Goal: Task Accomplishment & Management: Complete application form

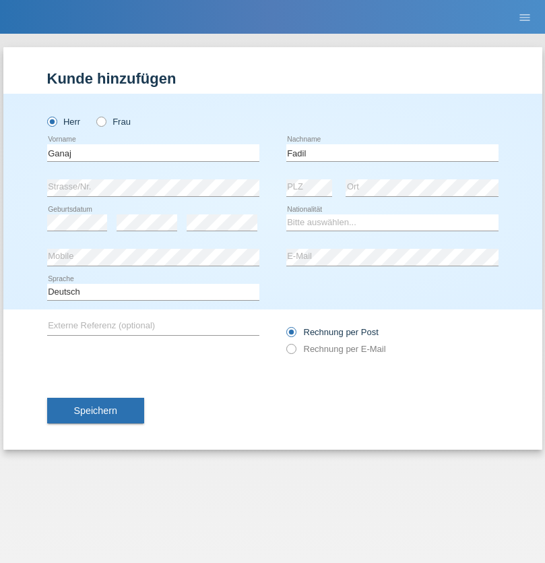
type input "Fadil"
select select "XK"
select select "C"
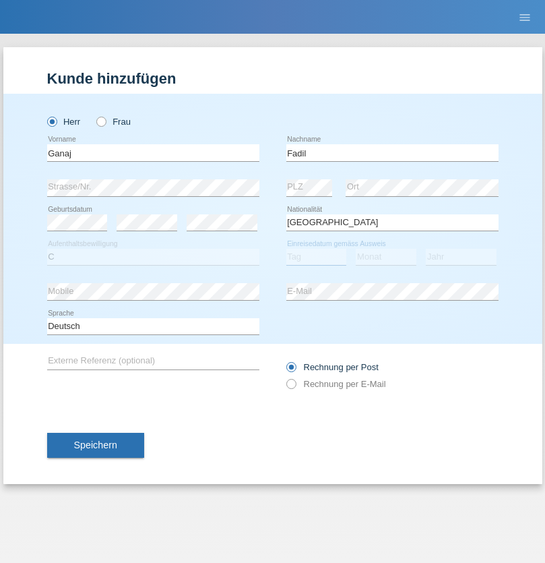
select select "10"
select select "08"
select select "2021"
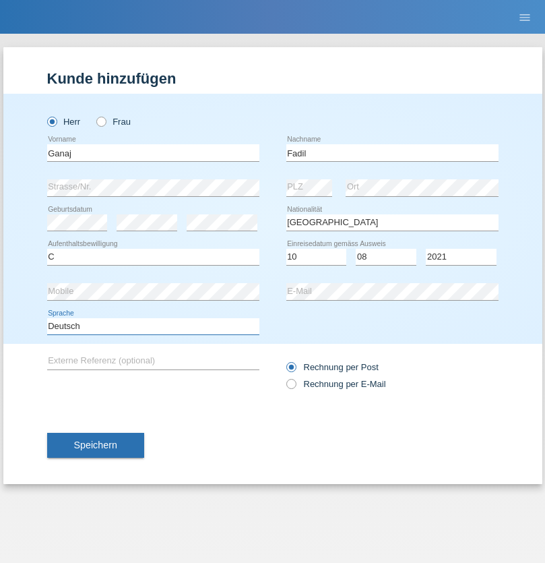
select select "en"
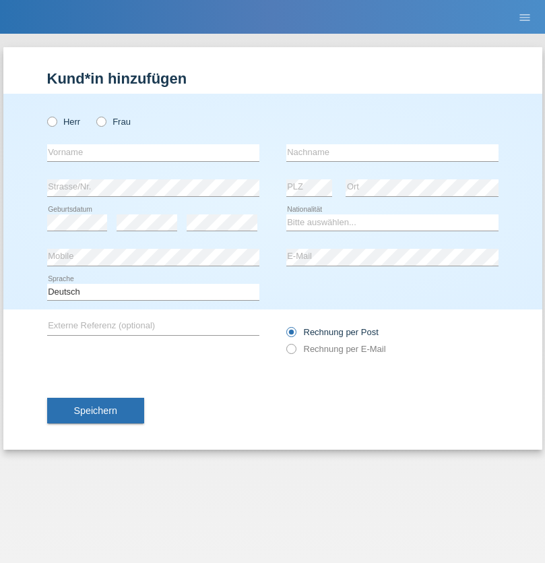
radio input "true"
click at [153, 152] on input "text" at bounding box center [153, 152] width 212 height 17
type input "Ibrahim"
click at [392, 152] on input "text" at bounding box center [392, 152] width 212 height 17
type input "Muja"
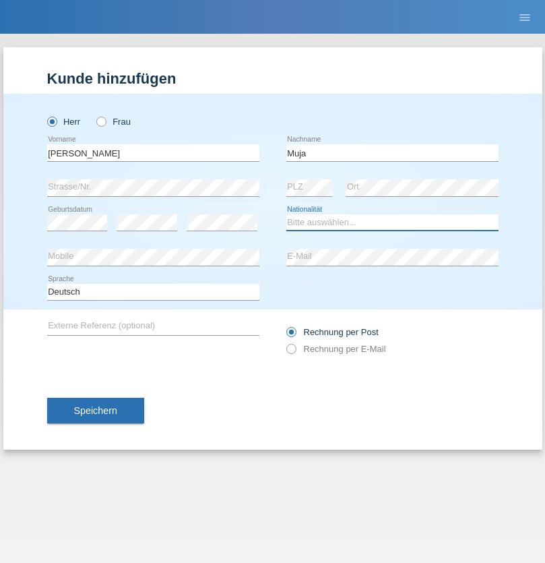
select select "XK"
select select "C"
select select "03"
select select "07"
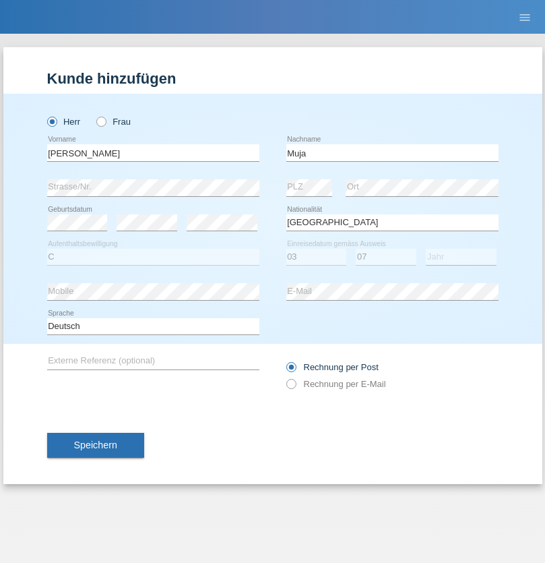
select select "2021"
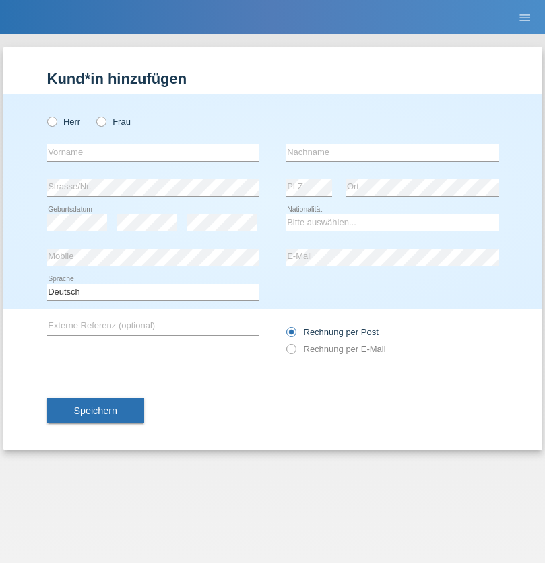
radio input "true"
click at [153, 152] on input "text" at bounding box center [153, 152] width 212 height 17
type input "Thomas"
click at [392, 152] on input "text" at bounding box center [392, 152] width 212 height 17
type input "Berger"
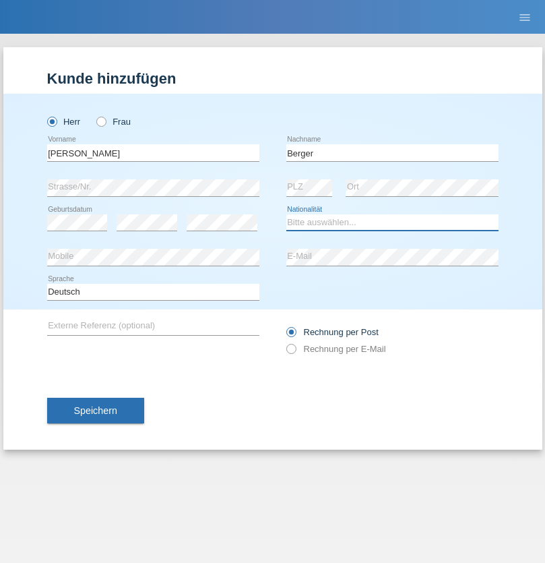
select select "CH"
radio input "true"
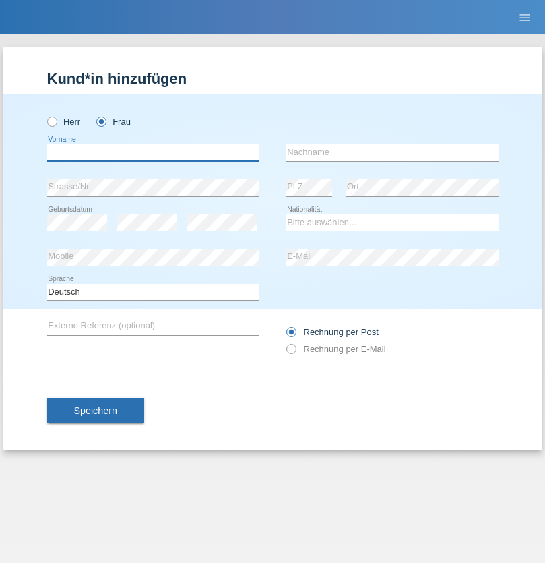
click at [153, 152] on input "text" at bounding box center [153, 152] width 212 height 17
type input "Teixeira da Silva Moço"
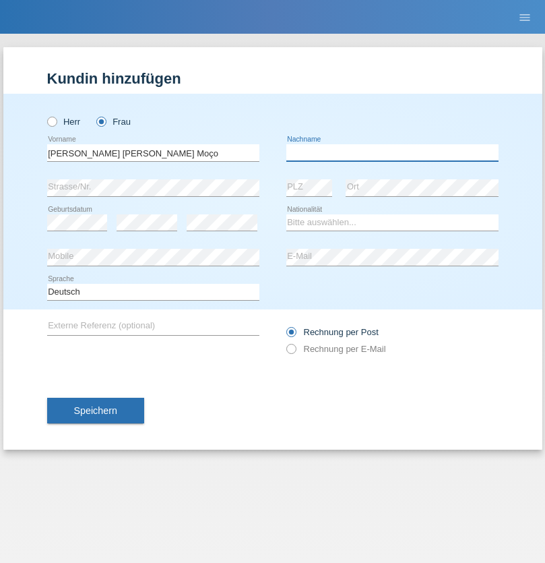
click at [392, 152] on input "text" at bounding box center [392, 152] width 212 height 17
type input "Paula"
select select "PT"
select select "C"
select select "28"
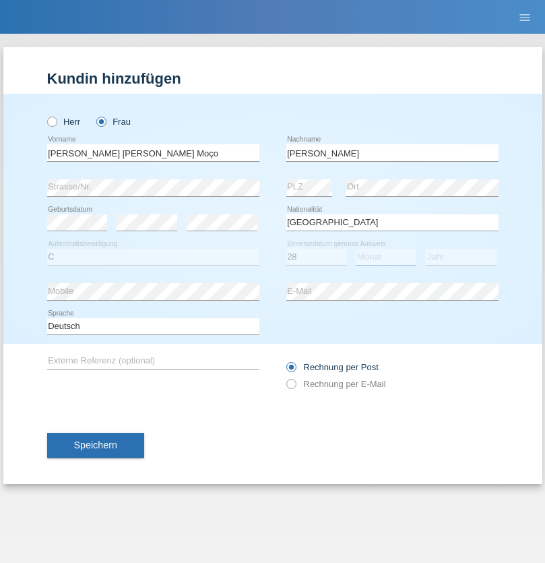
select select "03"
select select "2005"
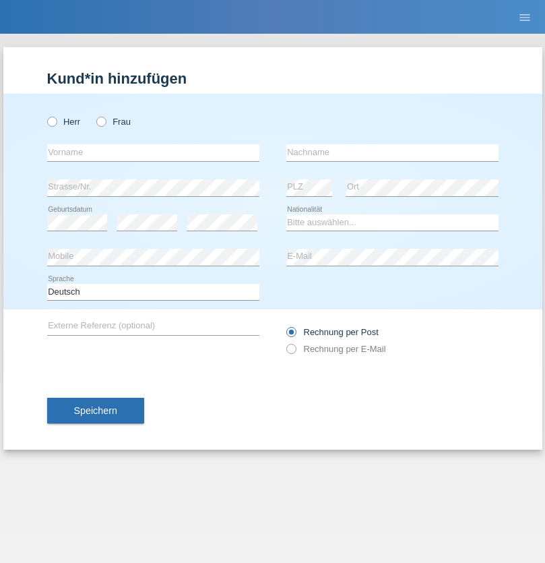
radio input "true"
click at [153, 152] on input "text" at bounding box center [153, 152] width 212 height 17
type input "Teklay"
click at [392, 152] on input "text" at bounding box center [392, 152] width 212 height 17
type input "Fiori"
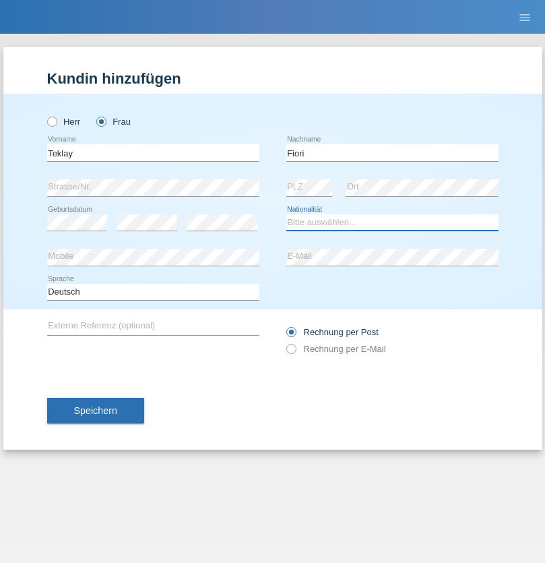
select select "ER"
select select "C"
select select "10"
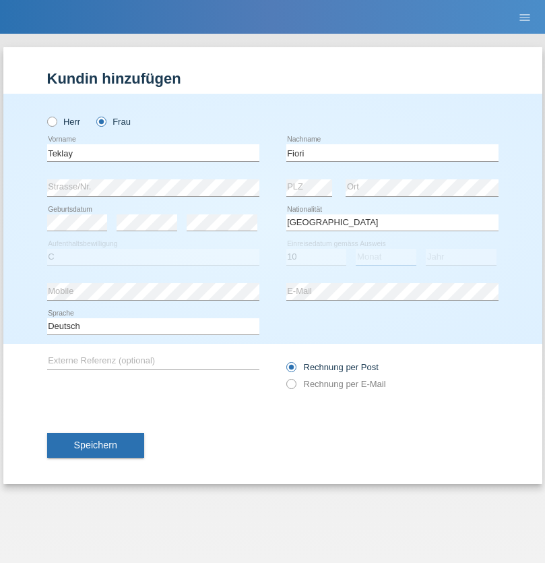
select select "08"
select select "2021"
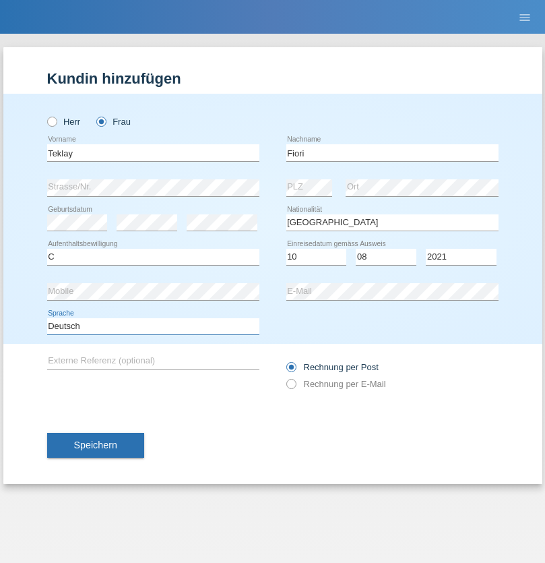
select select "en"
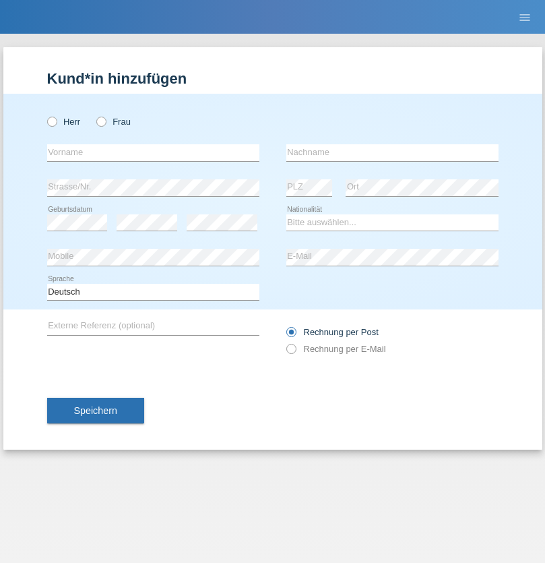
radio input "true"
click at [153, 152] on input "text" at bounding box center [153, 152] width 212 height 17
type input "Sadia"
click at [392, 152] on input "text" at bounding box center [392, 152] width 212 height 17
type input "Nejmaoui"
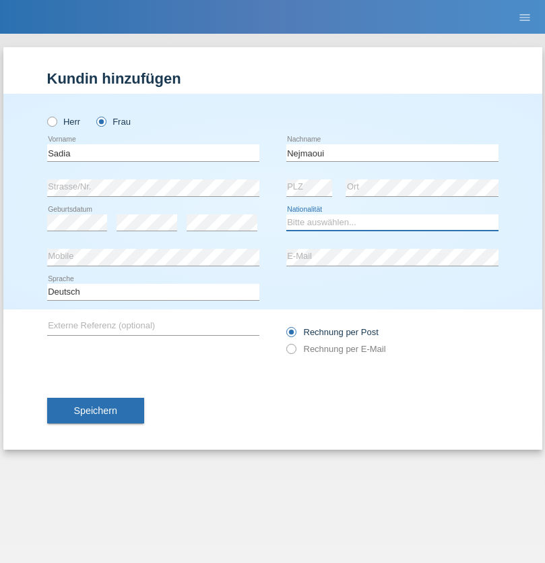
select select "MA"
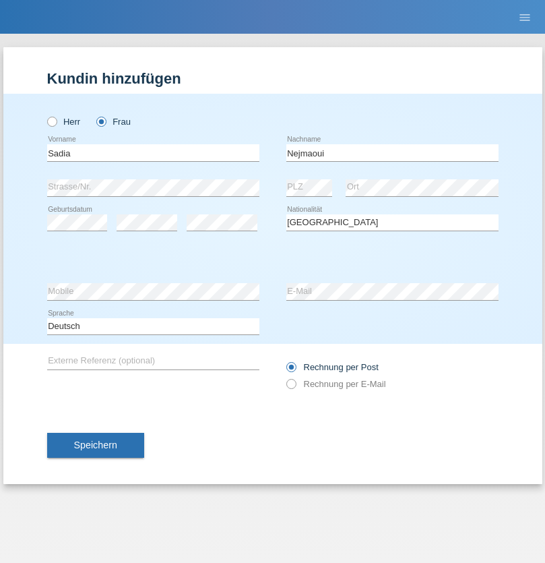
select select "C"
select select "01"
select select "06"
select select "1964"
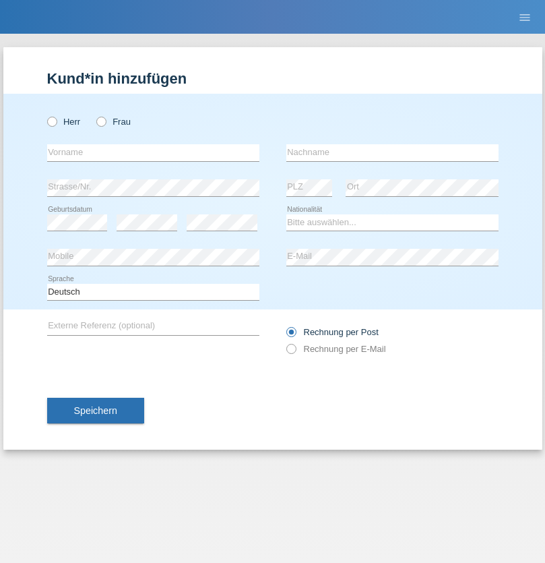
radio input "true"
click at [153, 152] on input "text" at bounding box center [153, 152] width 212 height 17
type input "[PERSON_NAME]"
click at [392, 152] on input "text" at bounding box center [392, 152] width 212 height 17
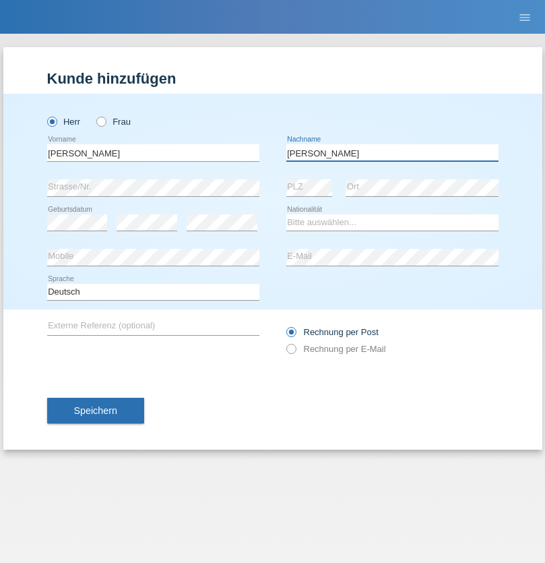
type input "[PERSON_NAME]"
select select "CH"
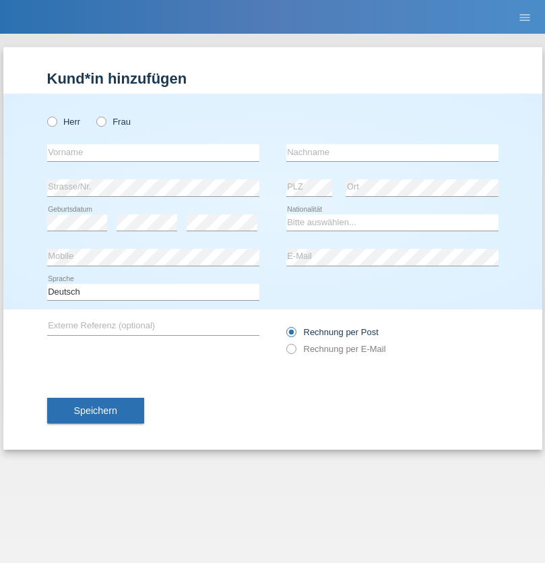
radio input "true"
click at [153, 152] on input "text" at bounding box center [153, 152] width 212 height 17
type input "Thivagaran"
click at [392, 152] on input "text" at bounding box center [392, 152] width 212 height 17
type input "Selvanayagam"
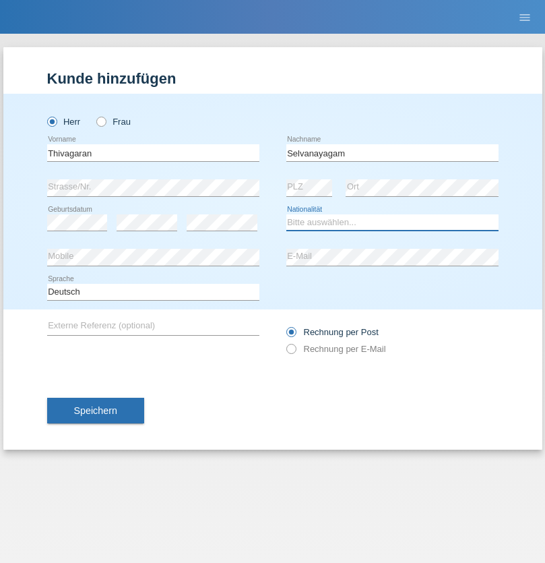
select select "LK"
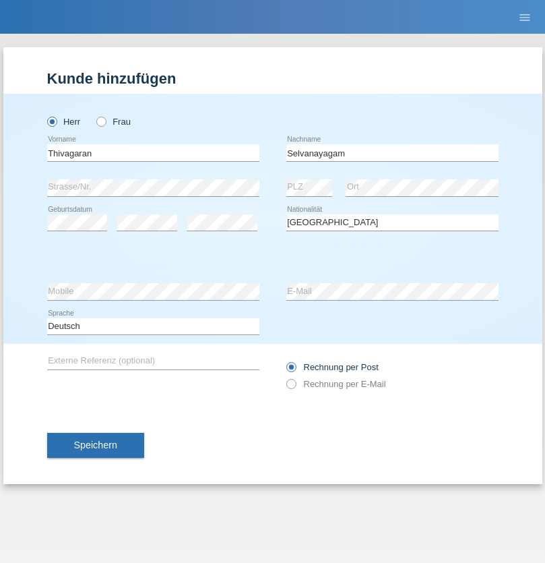
select select "C"
select select "23"
select select "03"
select select "2021"
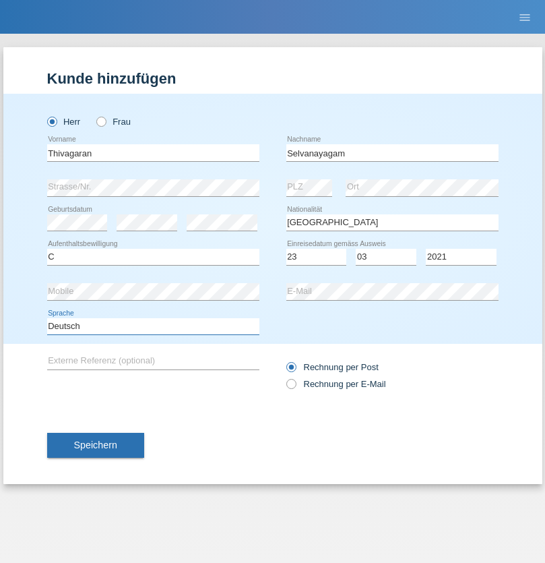
select select "en"
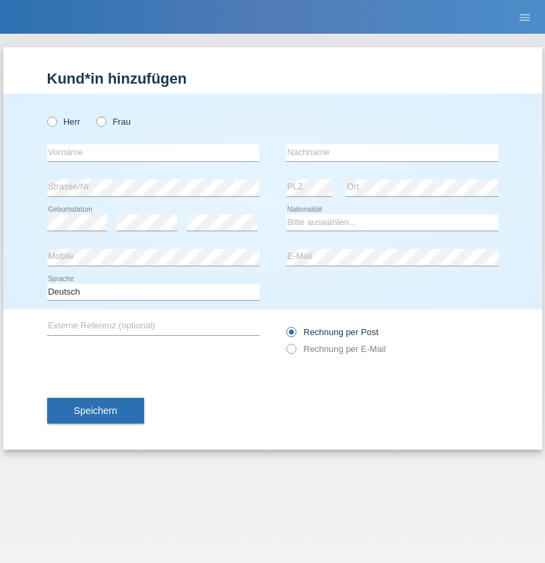
radio input "true"
click at [153, 152] on input "text" at bounding box center [153, 152] width 212 height 17
type input "[PERSON_NAME]"
click at [392, 152] on input "text" at bounding box center [392, 152] width 212 height 17
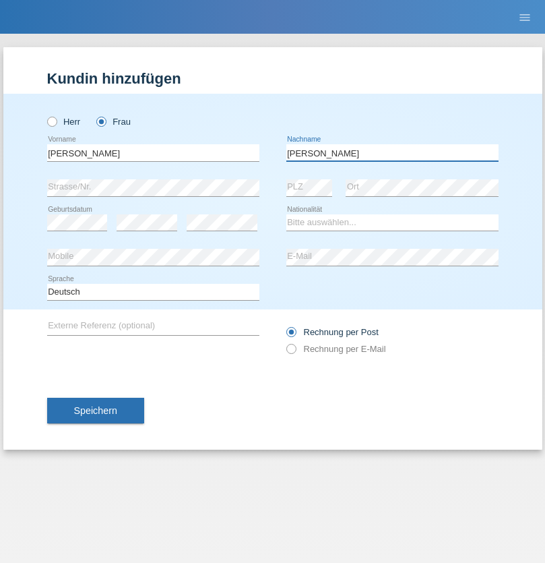
type input "[PERSON_NAME]"
select select "CH"
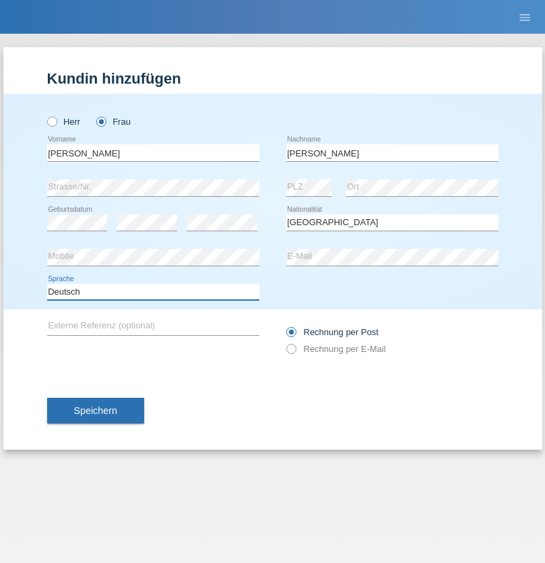
select select "en"
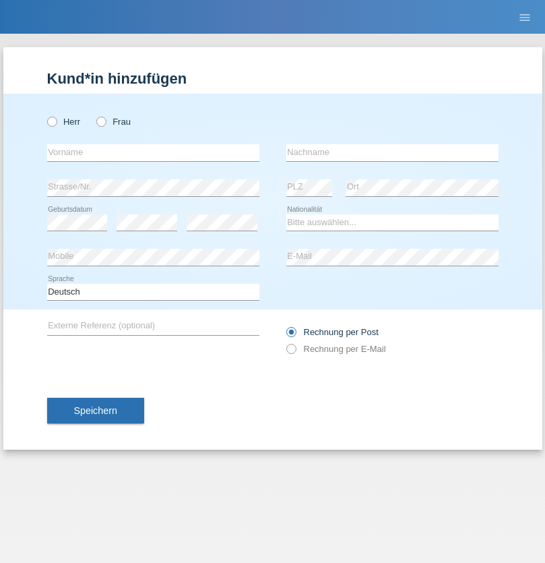
radio input "true"
click at [153, 152] on input "text" at bounding box center [153, 152] width 212 height 17
type input "Tymur"
click at [392, 152] on input "text" at bounding box center [392, 152] width 212 height 17
type input "Hunderchuk"
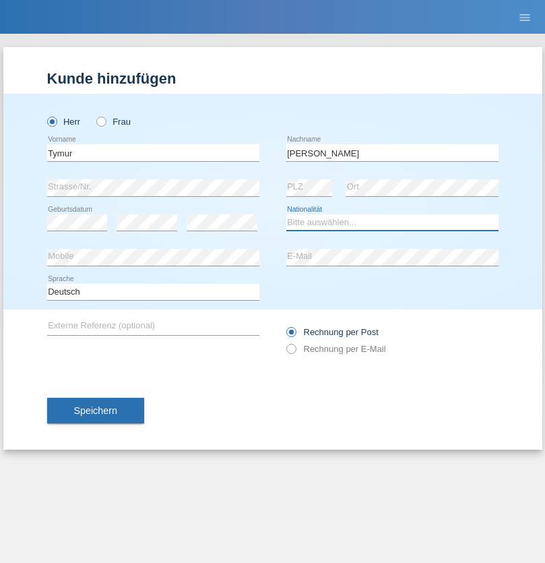
select select "UA"
select select "C"
select select "20"
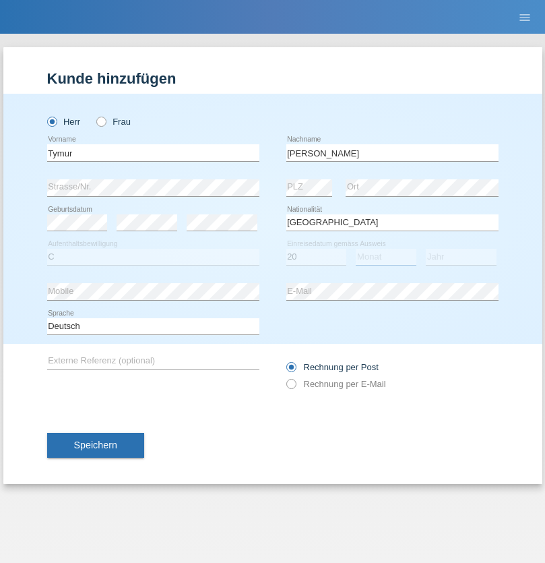
select select "08"
select select "2021"
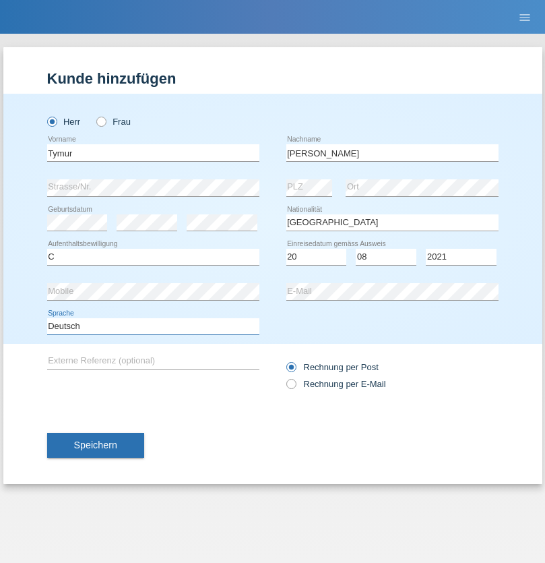
select select "en"
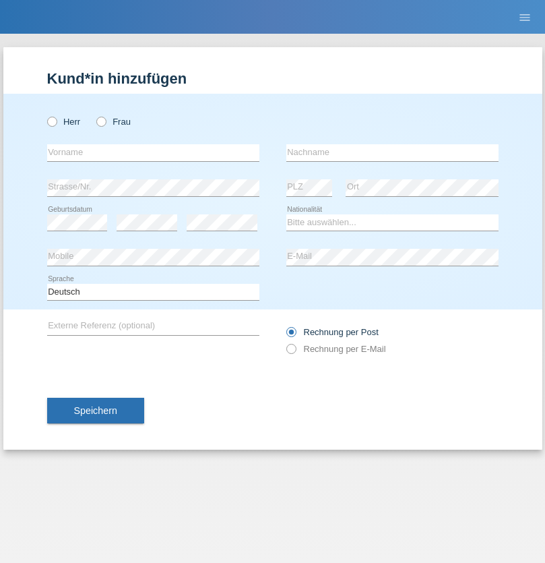
radio input "true"
click at [153, 152] on input "text" at bounding box center [153, 152] width 212 height 17
type input "Tymur"
click at [392, 152] on input "text" at bounding box center [392, 152] width 212 height 17
type input "Hunderchuj"
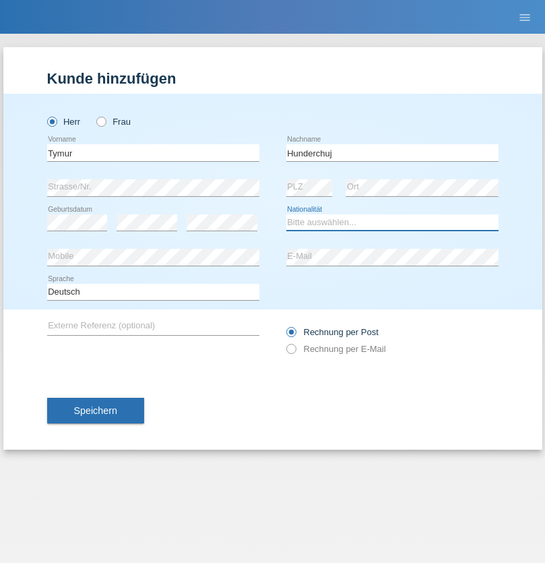
select select "UA"
select select "C"
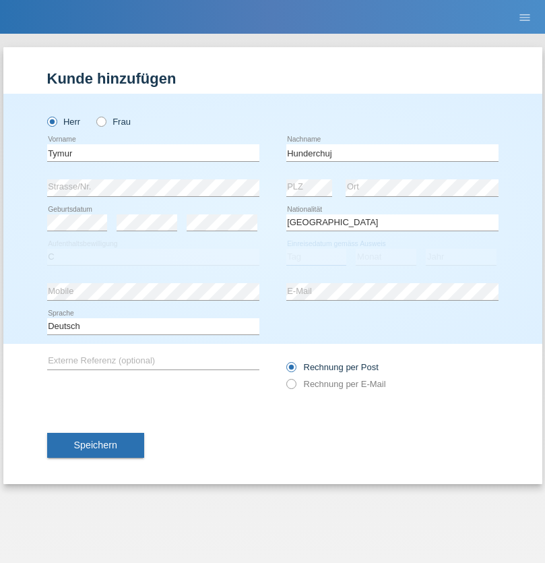
select select "20"
select select "08"
select select "2021"
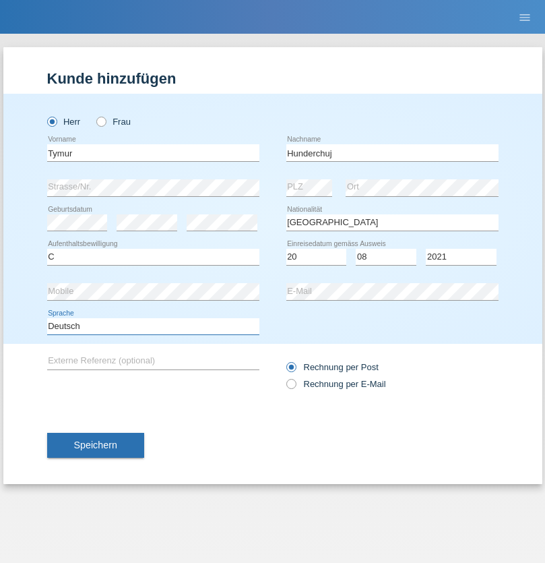
select select "en"
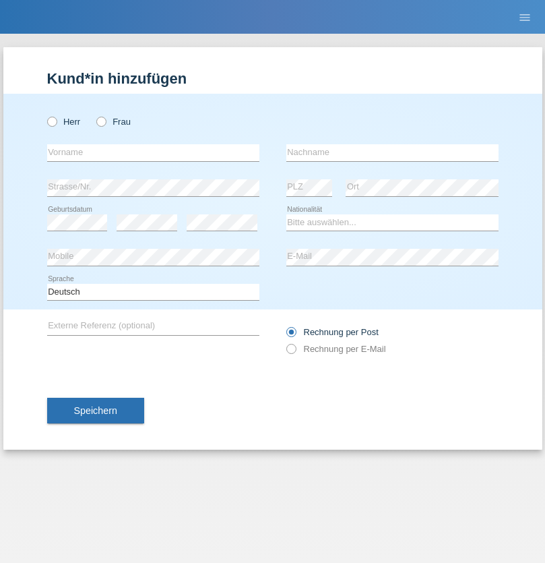
radio input "true"
click at [153, 152] on input "text" at bounding box center [153, 152] width 212 height 17
type input "Dominik"
click at [392, 152] on input "text" at bounding box center [392, 152] width 212 height 17
type input "Tropp"
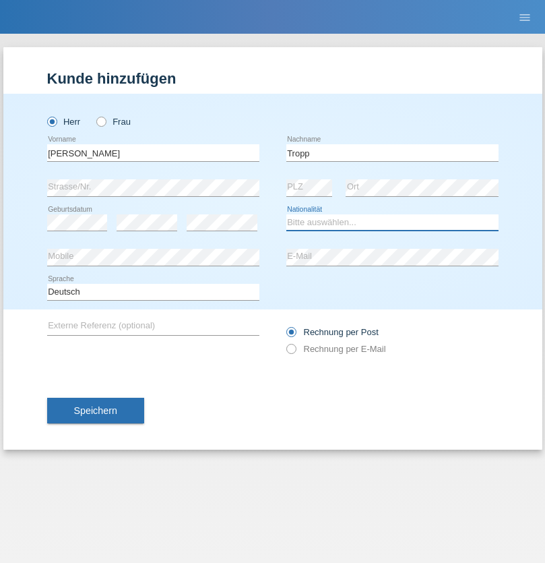
select select "SK"
select select "C"
select select "10"
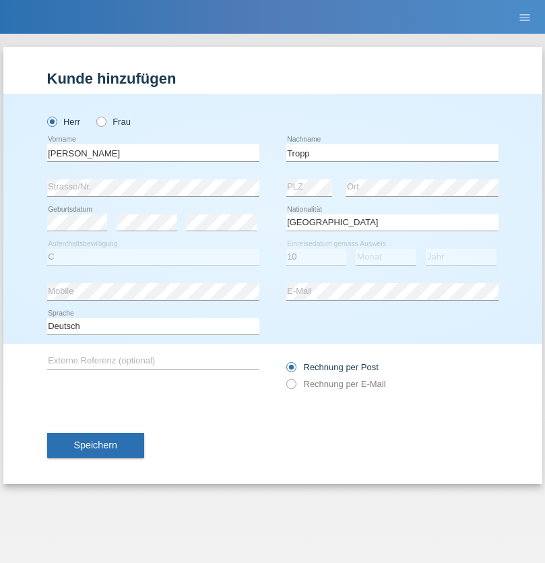
select select "08"
select select "2021"
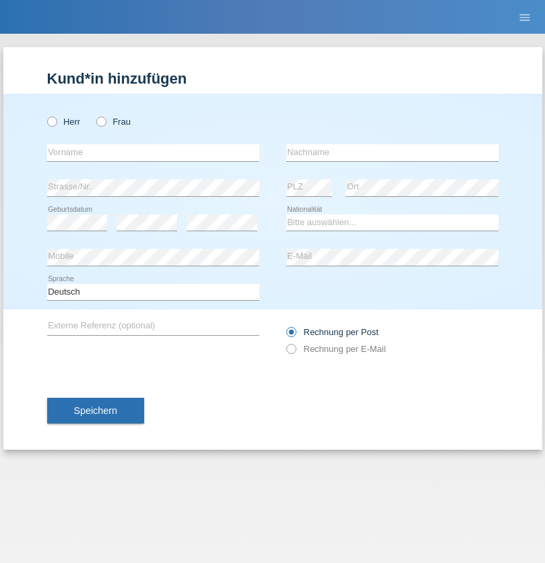
radio input "true"
click at [153, 152] on input "text" at bounding box center [153, 152] width 212 height 17
type input "[PERSON_NAME]"
click at [392, 152] on input "text" at bounding box center [392, 152] width 212 height 17
type input "Ringle"
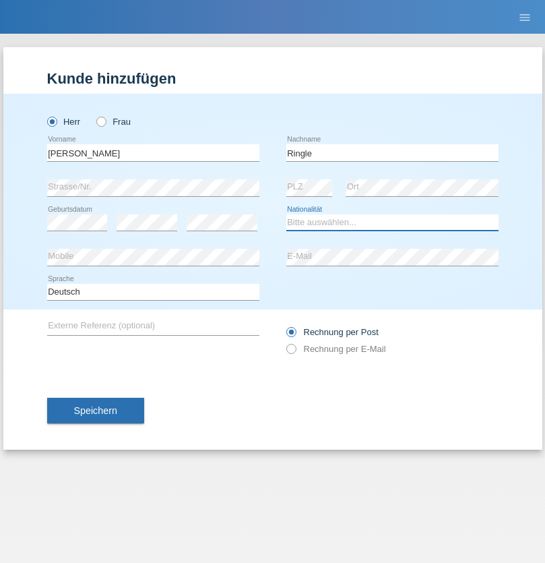
select select "DE"
select select "C"
select select "06"
select select "01"
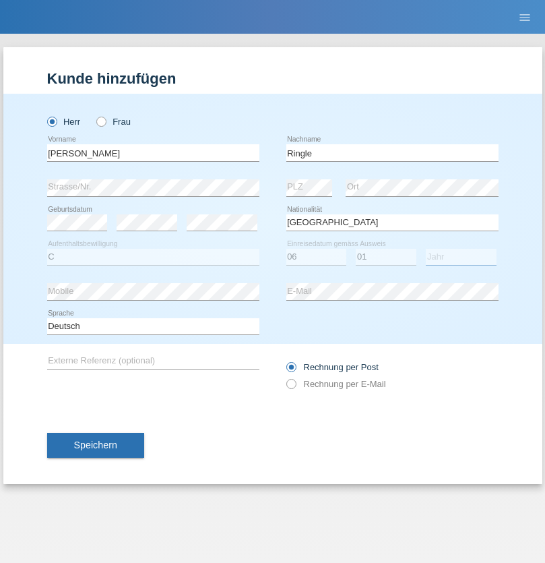
select select "2021"
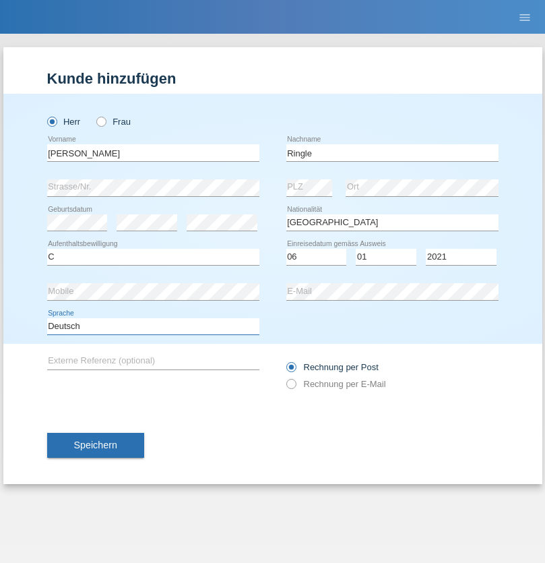
select select "en"
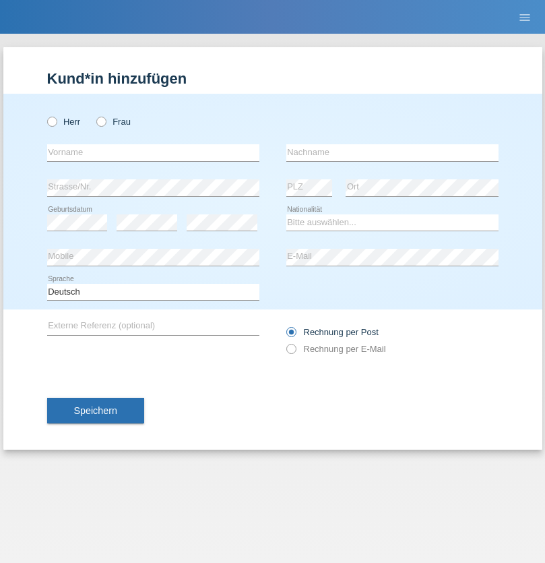
radio input "true"
click at [153, 152] on input "text" at bounding box center [153, 152] width 212 height 17
type input "Junior"
click at [392, 152] on input "text" at bounding box center [392, 152] width 212 height 17
type input "Mauricio"
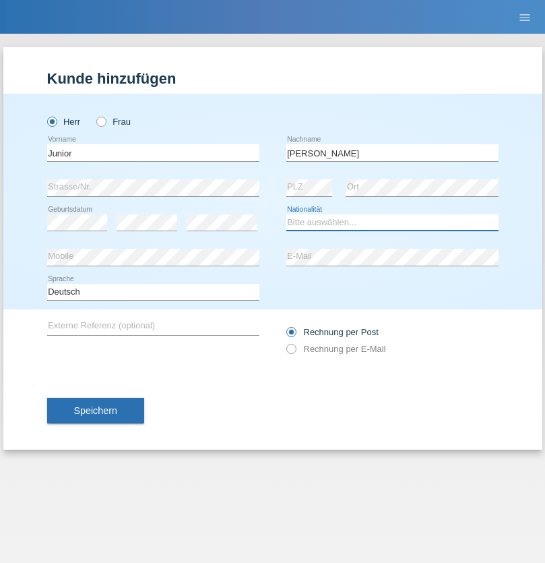
select select "CH"
radio input "true"
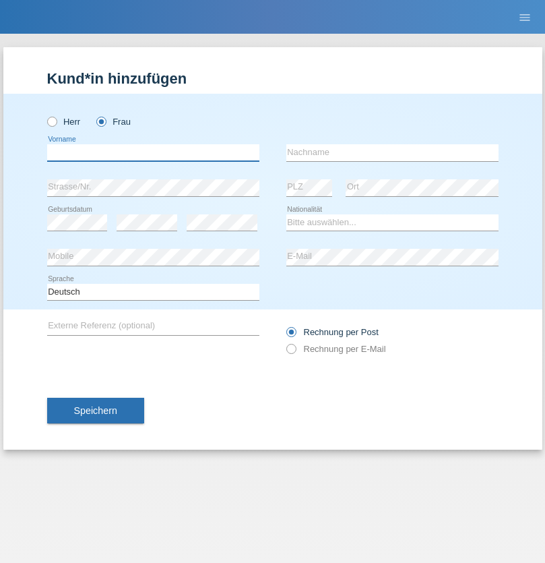
click at [153, 152] on input "text" at bounding box center [153, 152] width 212 height 17
type input "[PERSON_NAME]"
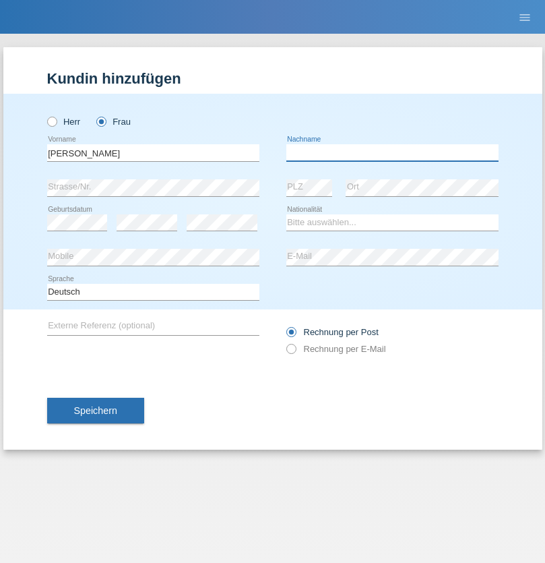
click at [392, 152] on input "text" at bounding box center [392, 152] width 212 height 17
type input "Knusel Campillo"
select select "CH"
radio input "true"
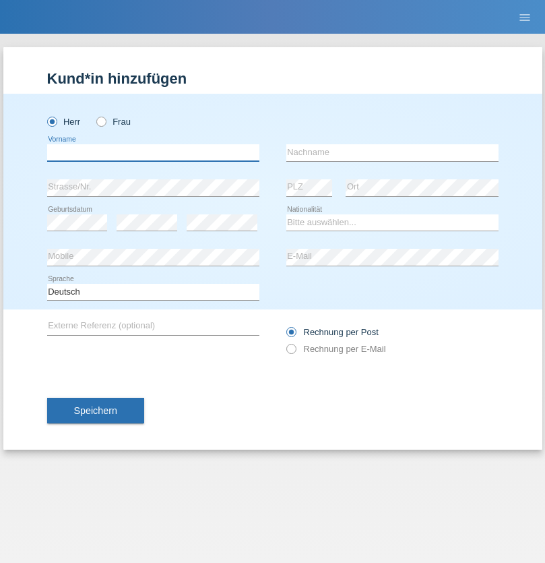
click at [153, 152] on input "text" at bounding box center [153, 152] width 212 height 17
type input "Beqiri"
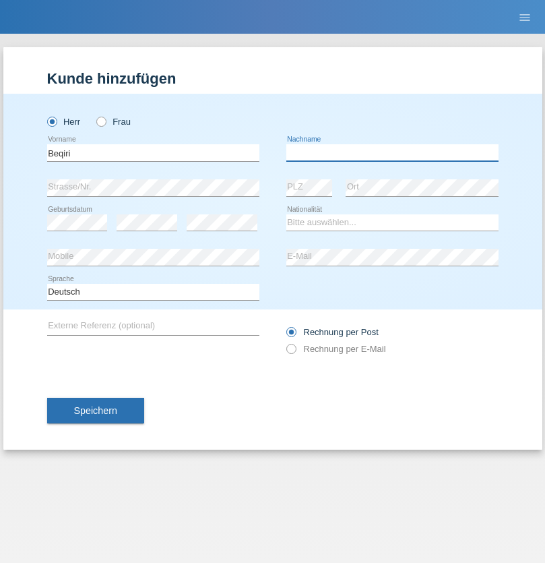
click at [392, 152] on input "text" at bounding box center [392, 152] width 212 height 17
type input "Shpresa"
select select "XK"
select select "C"
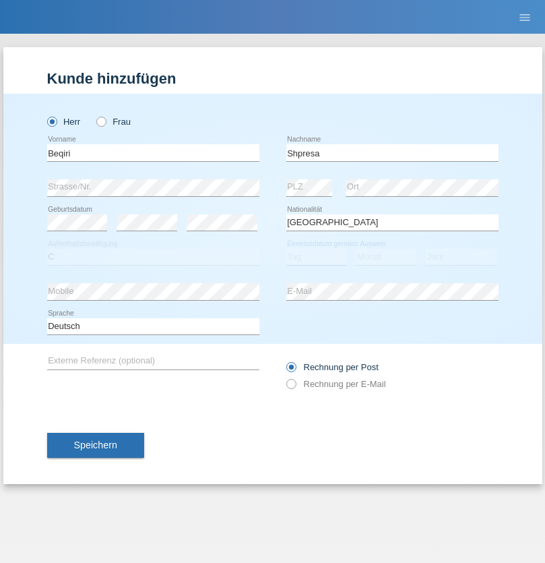
select select "08"
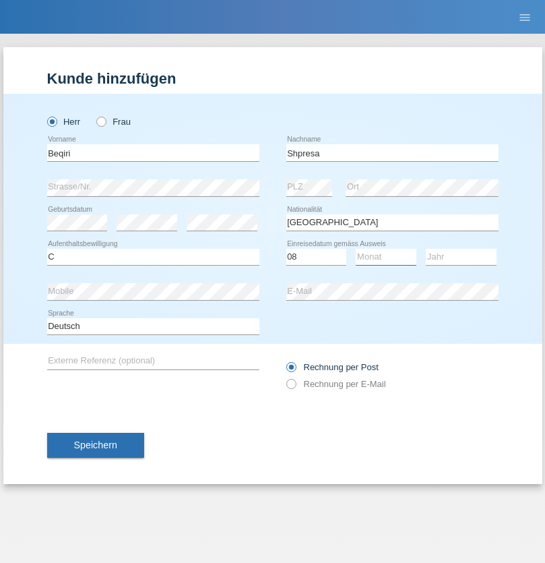
select select "02"
select select "1979"
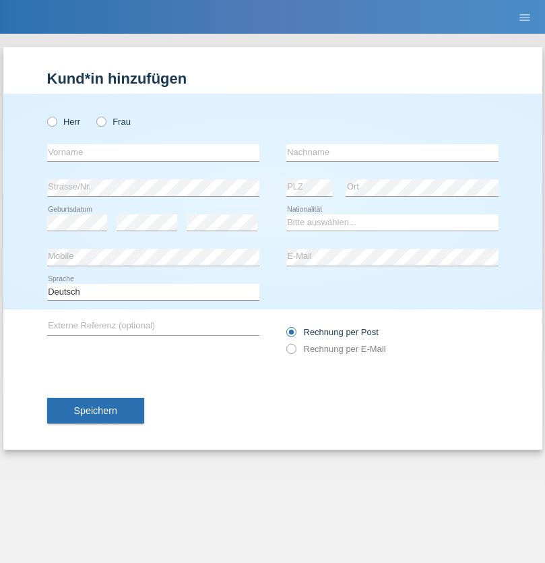
radio input "true"
click at [153, 152] on input "text" at bounding box center [153, 152] width 212 height 17
type input "[PERSON_NAME]"
click at [392, 152] on input "text" at bounding box center [392, 152] width 212 height 17
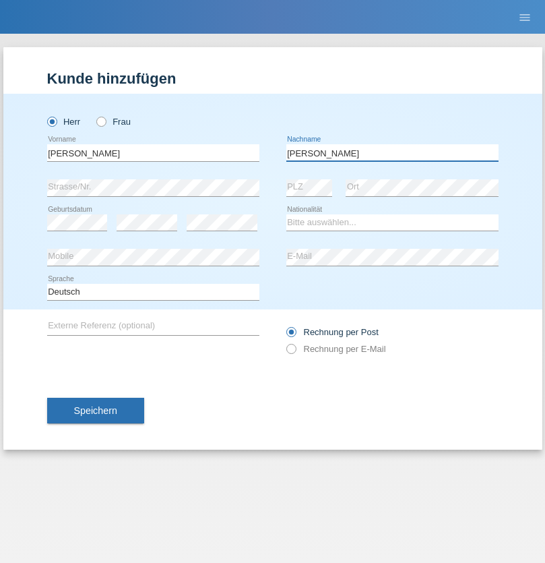
type input "[PERSON_NAME]"
select select "CH"
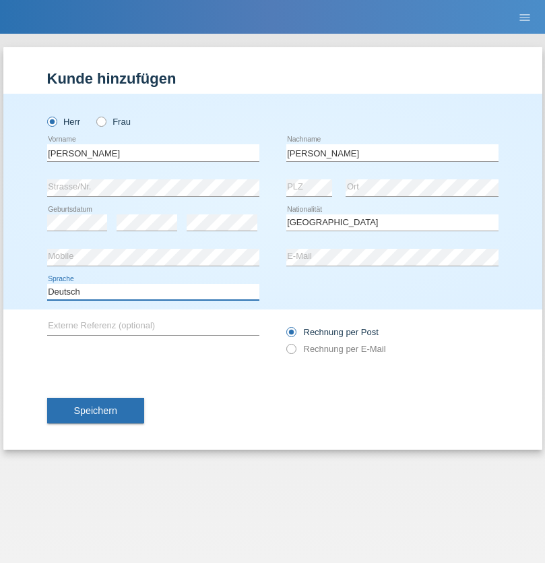
select select "en"
